Goal: Task Accomplishment & Management: Manage account settings

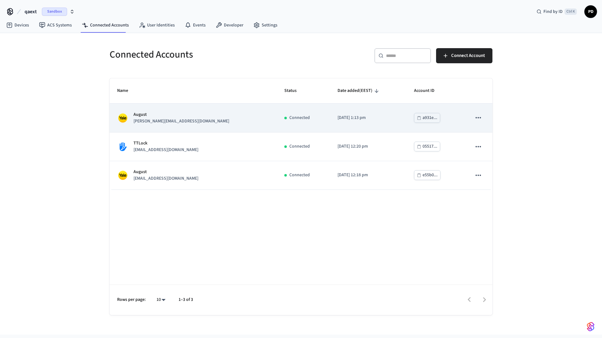
click at [480, 120] on icon "sticky table" at bounding box center [478, 118] width 8 height 8
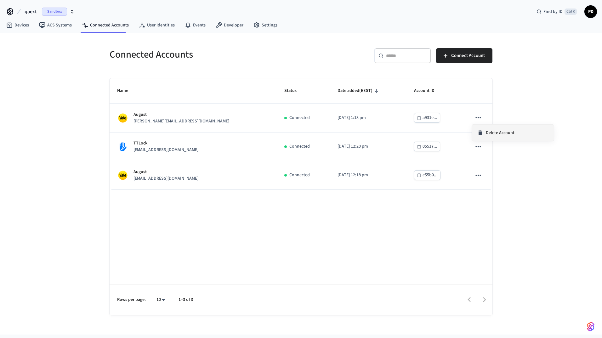
click at [482, 134] on icon at bounding box center [480, 133] width 6 height 6
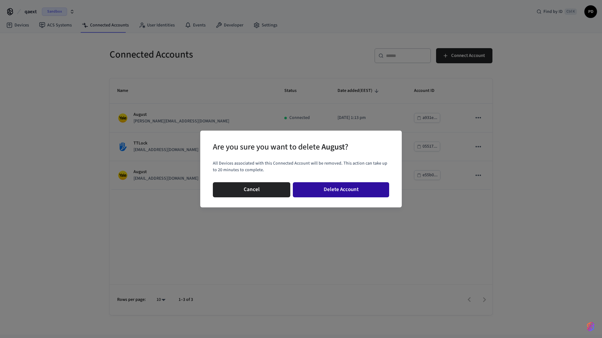
click at [317, 190] on button "Delete Account" at bounding box center [341, 189] width 96 height 15
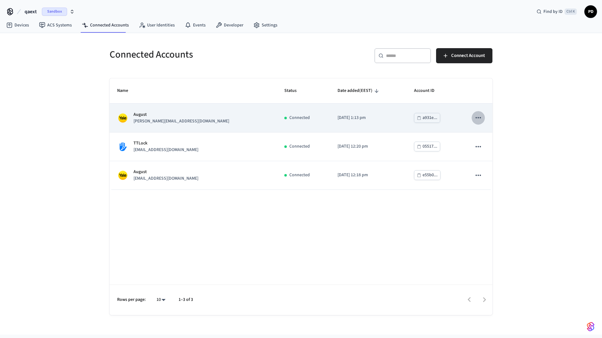
click at [481, 119] on icon "sticky table" at bounding box center [478, 118] width 8 height 8
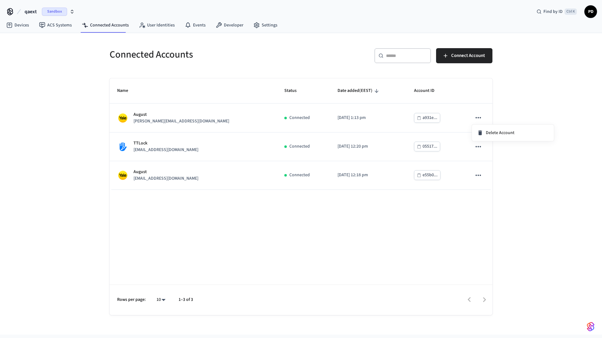
click at [507, 100] on div at bounding box center [301, 169] width 602 height 338
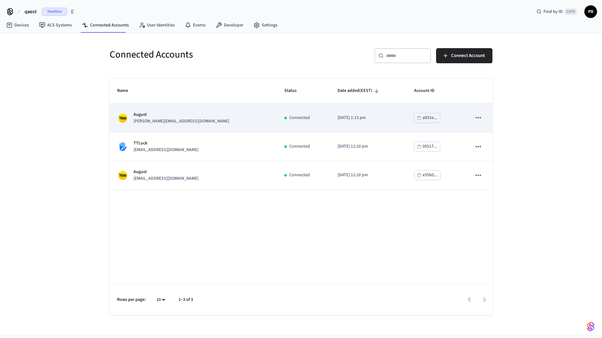
click at [289, 117] on p "Connected" at bounding box center [299, 118] width 20 height 7
click at [476, 120] on icon "sticky table" at bounding box center [478, 118] width 8 height 8
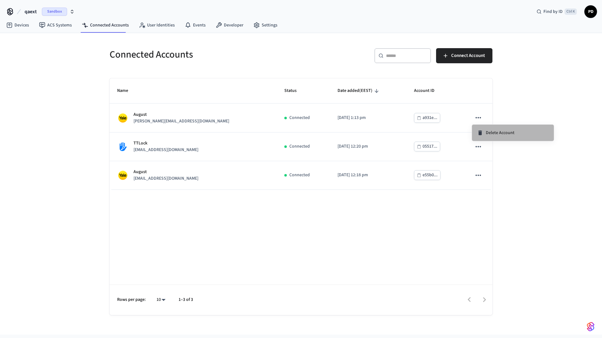
click at [486, 132] on span "Delete Account" at bounding box center [500, 133] width 29 height 6
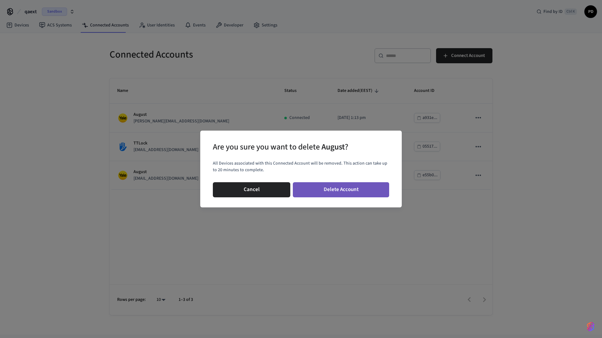
click at [365, 189] on button "Delete Account" at bounding box center [341, 189] width 96 height 15
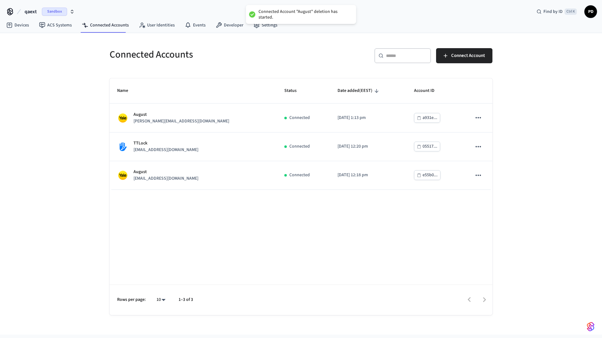
click at [374, 266] on div "Name Status Date added (EEST) Account ID August jane@example.com Connected 2025…" at bounding box center [301, 196] width 383 height 237
click at [42, 188] on div "Connected Accounts ​ ​ Connect Account Name Status Date added (EEST) Account ID…" at bounding box center [301, 184] width 602 height 302
